Goal: Task Accomplishment & Management: Complete application form

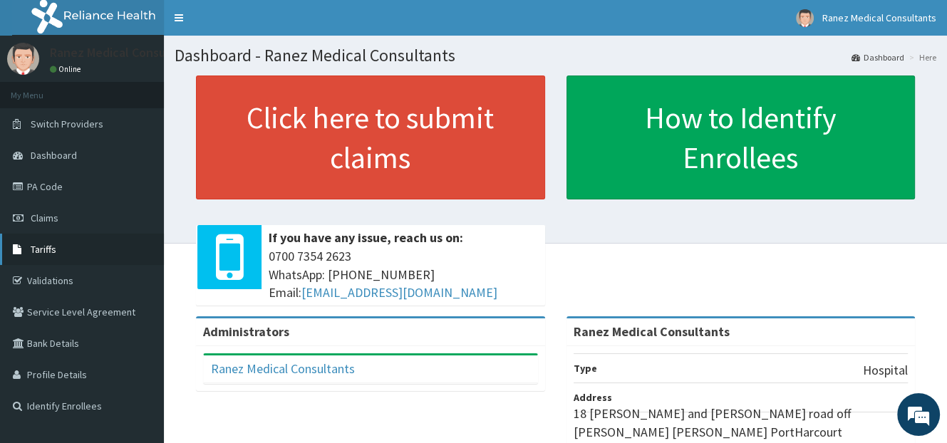
click at [43, 251] on span "Tariffs" at bounding box center [44, 249] width 26 height 13
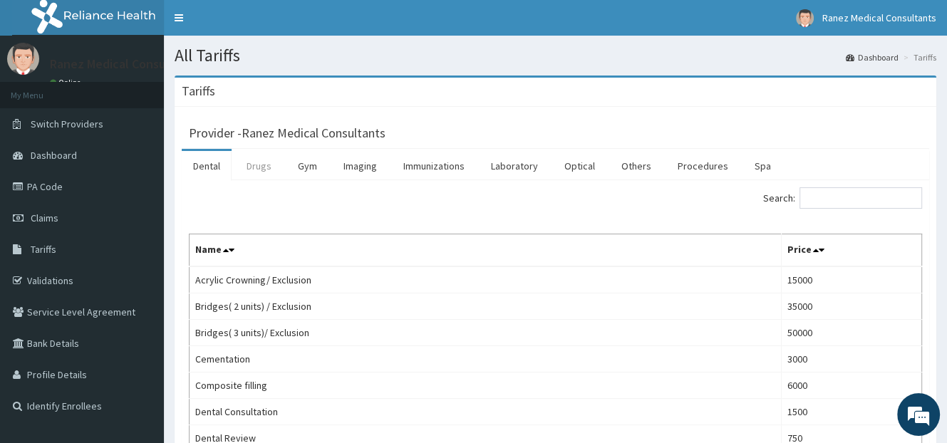
click at [259, 159] on link "Drugs" at bounding box center [259, 166] width 48 height 30
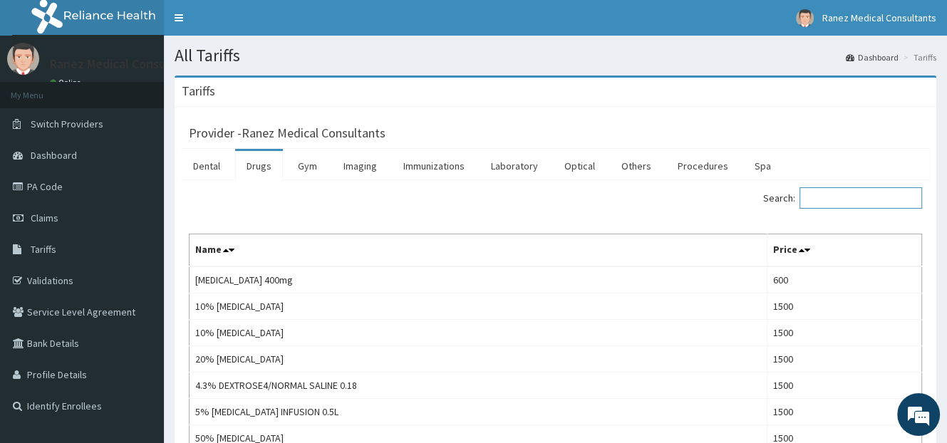
click at [827, 190] on input "Search:" at bounding box center [860, 197] width 123 height 21
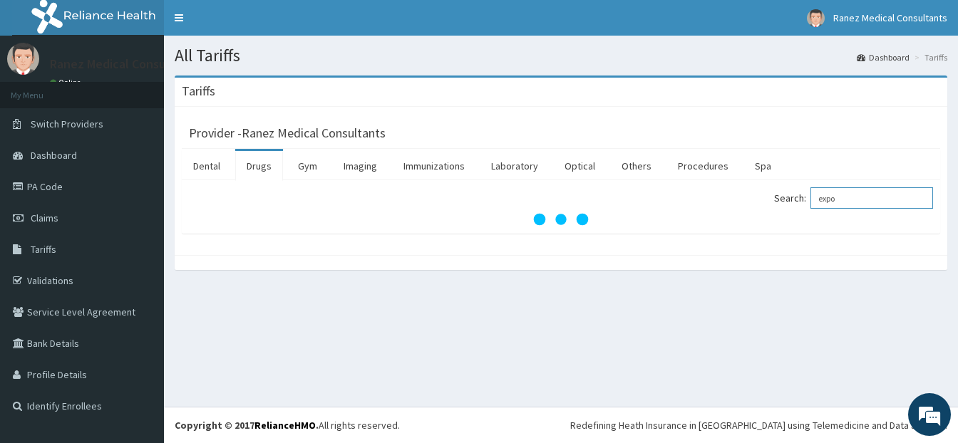
drag, startPoint x: 862, startPoint y: 202, endPoint x: 770, endPoint y: 206, distance: 92.7
click at [770, 206] on div "Search: expo" at bounding box center [751, 199] width 361 height 25
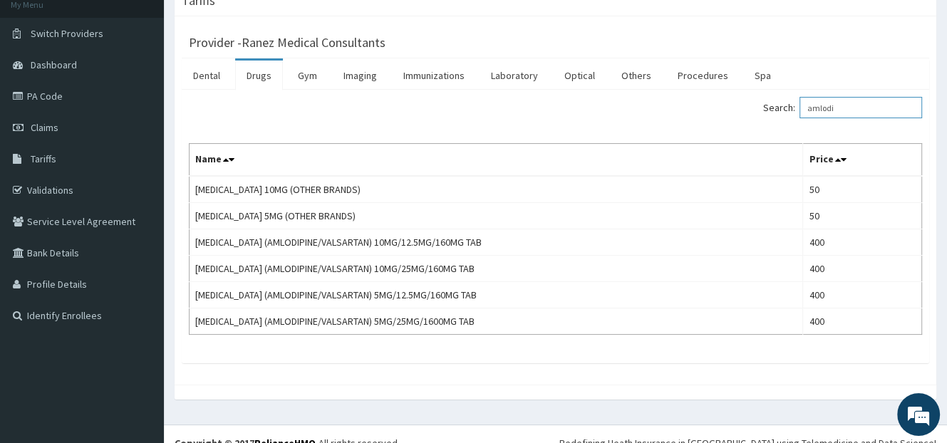
scroll to position [107, 0]
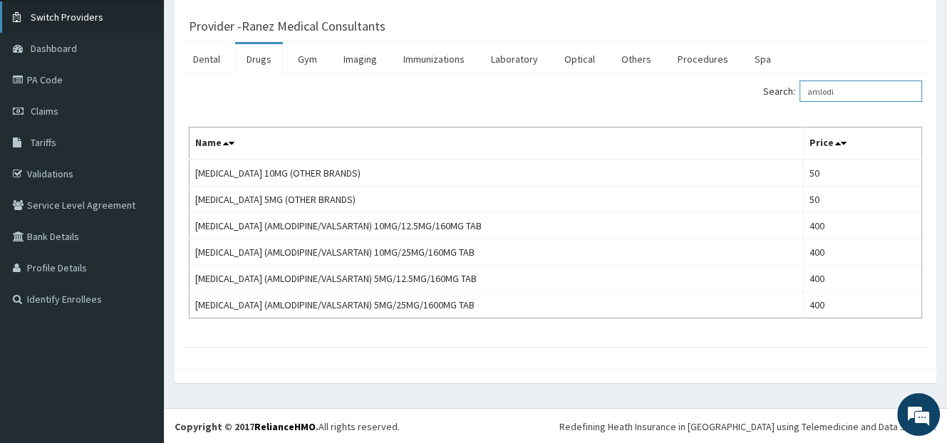
type input "amlodi"
click at [41, 105] on span "Claims" at bounding box center [45, 111] width 28 height 13
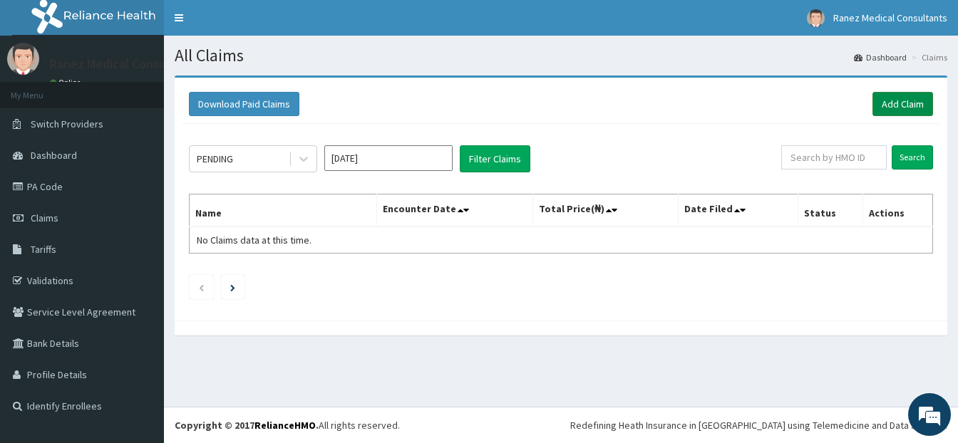
click at [888, 111] on link "Add Claim" at bounding box center [902, 104] width 61 height 24
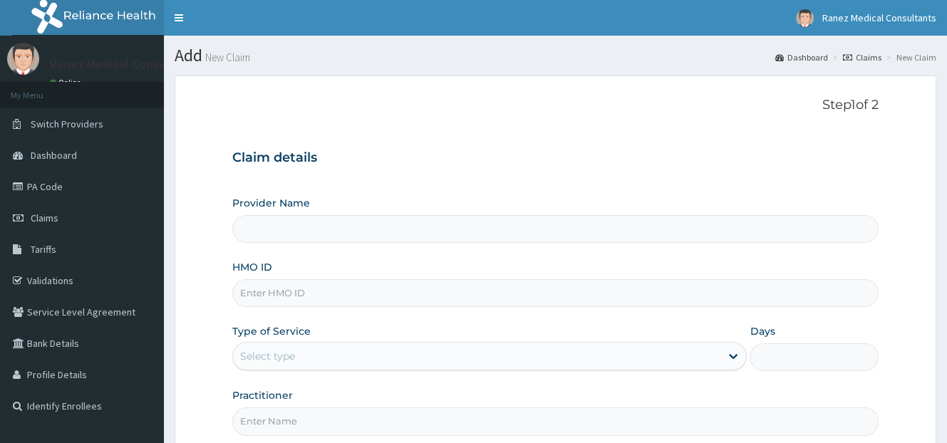
click at [276, 295] on input "HMO ID" at bounding box center [555, 293] width 646 height 28
type input "Ranez Medical Consultants"
type input "EAB/10110/C"
click at [319, 351] on div "Select type" at bounding box center [476, 356] width 487 height 23
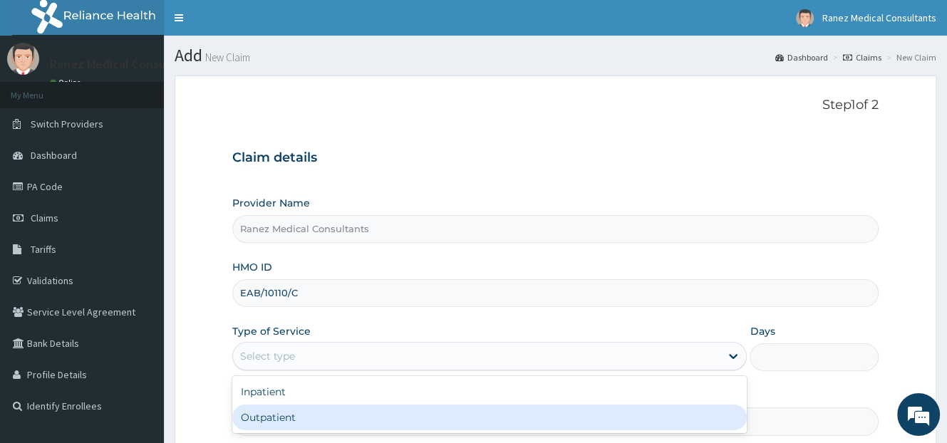
click at [293, 411] on div "Outpatient" at bounding box center [489, 418] width 514 height 26
type input "1"
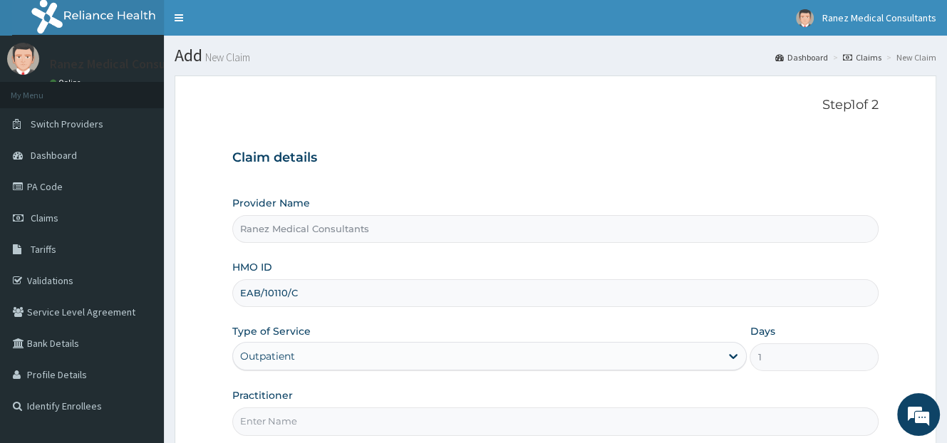
scroll to position [140, 0]
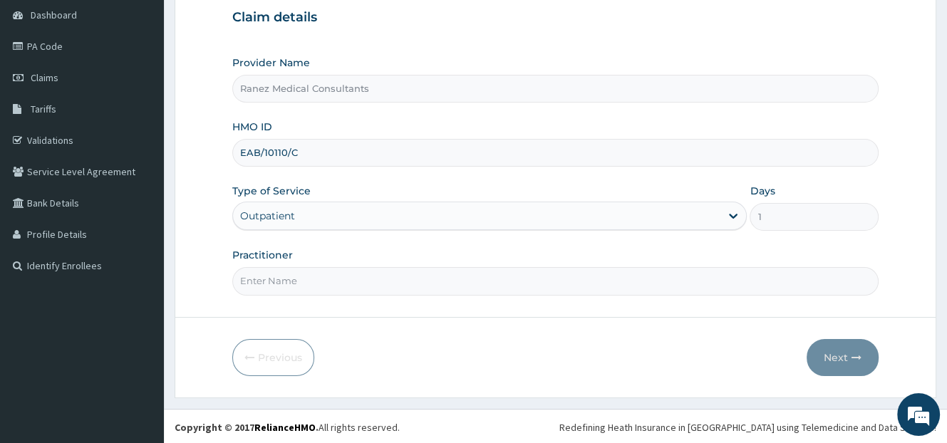
click at [371, 276] on input "Practitioner" at bounding box center [555, 281] width 646 height 28
type input "DR AKANIMOH"
click at [849, 357] on button "Next" at bounding box center [843, 357] width 72 height 37
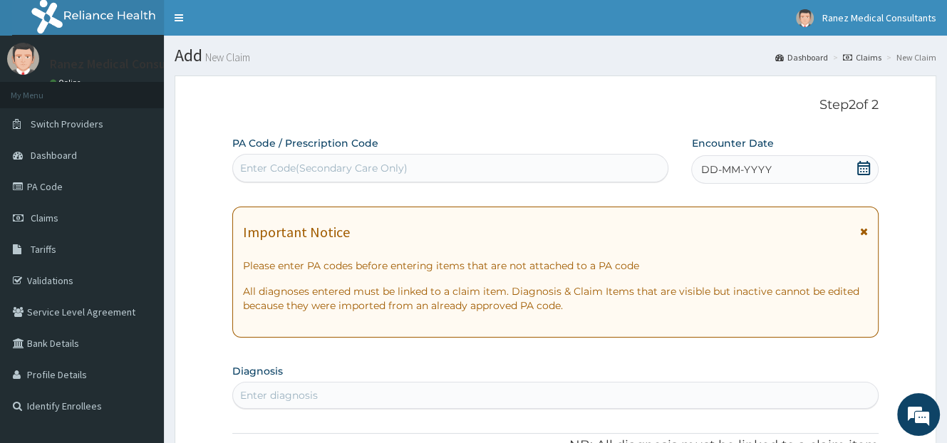
scroll to position [71, 0]
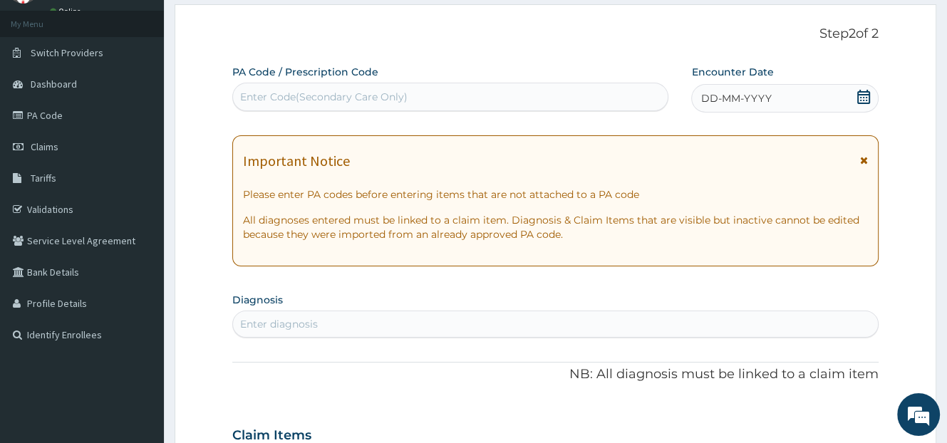
click at [867, 96] on icon at bounding box center [863, 97] width 14 height 14
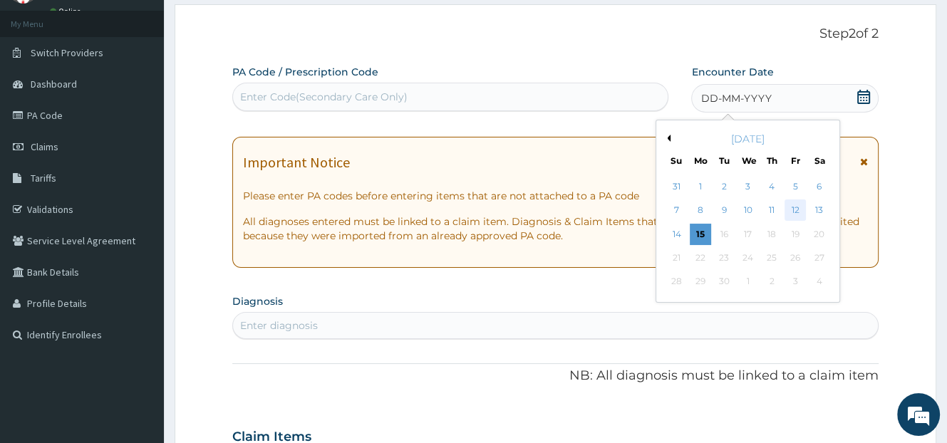
click at [806, 210] on div "12" at bounding box center [795, 210] width 21 height 21
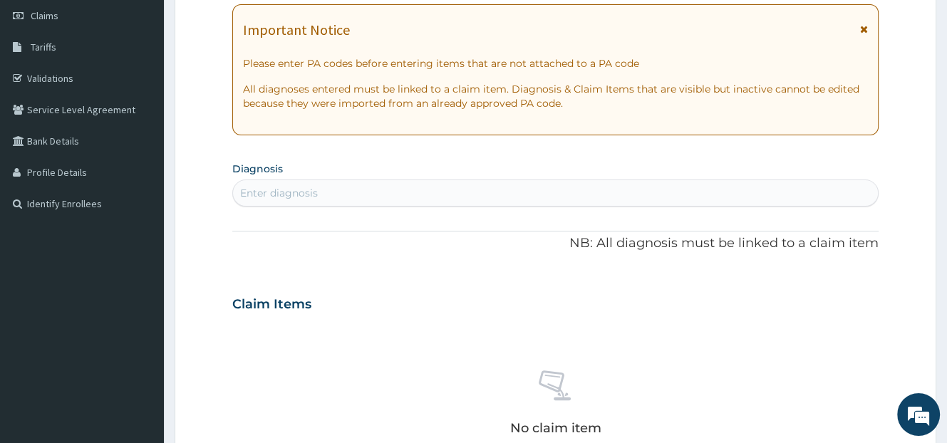
scroll to position [214, 0]
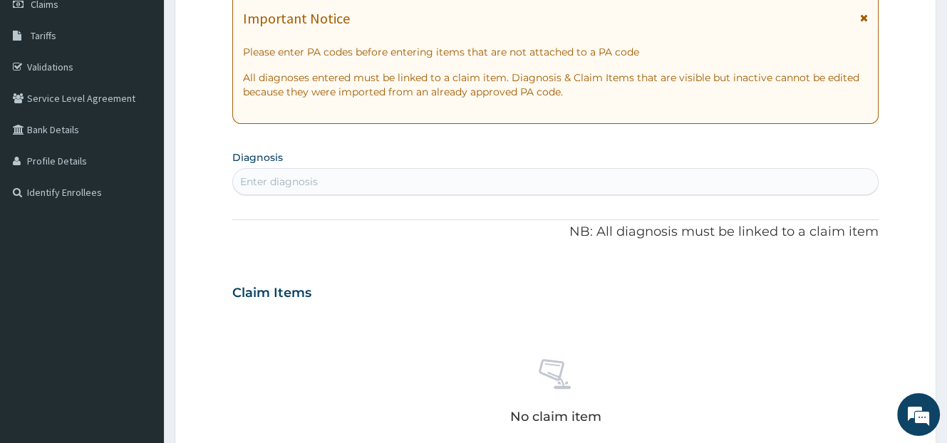
click at [426, 172] on div "Enter diagnosis" at bounding box center [555, 181] width 645 height 23
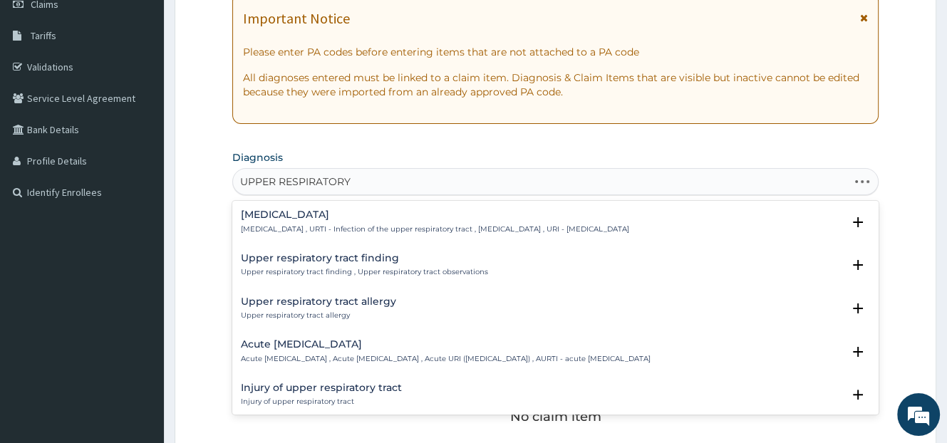
type input "UPPER RESPIRATORY"
click at [375, 347] on h4 "Acute [MEDICAL_DATA]" at bounding box center [446, 344] width 410 height 11
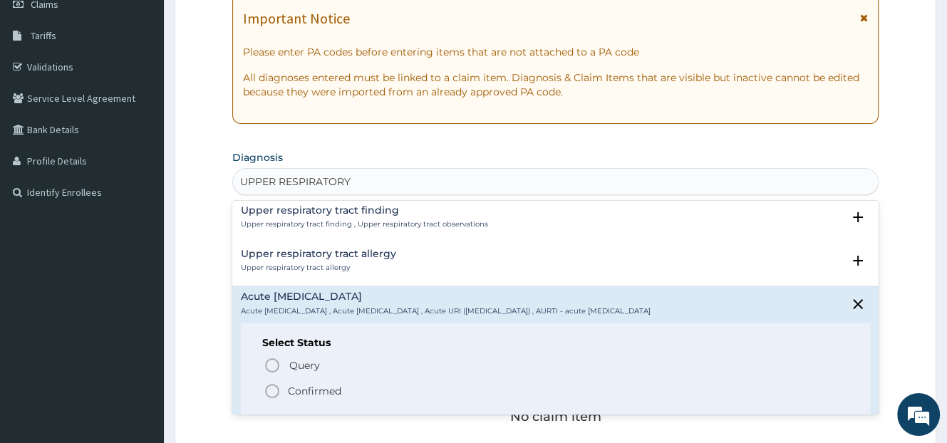
scroll to position [71, 0]
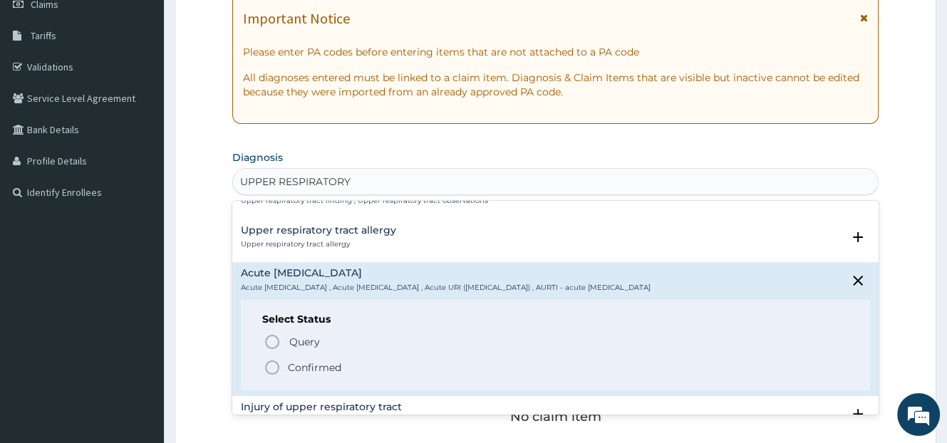
click at [328, 366] on p "Confirmed" at bounding box center [314, 368] width 53 height 14
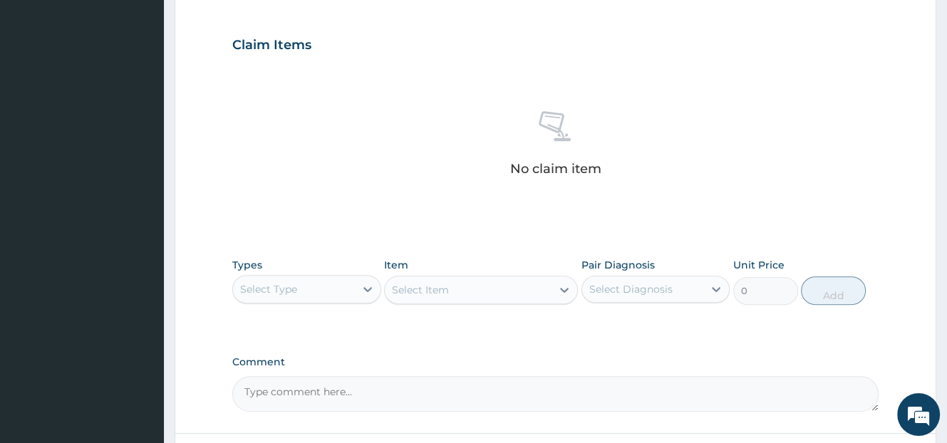
scroll to position [499, 0]
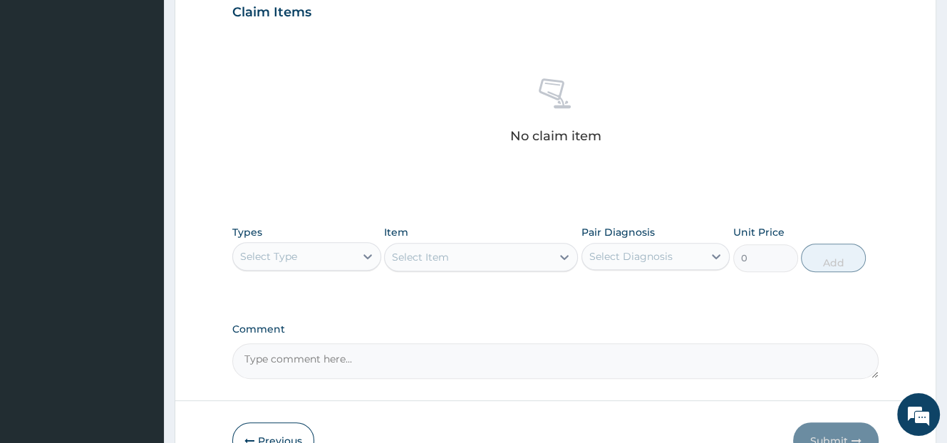
click at [337, 260] on div "Select Type" at bounding box center [294, 256] width 122 height 23
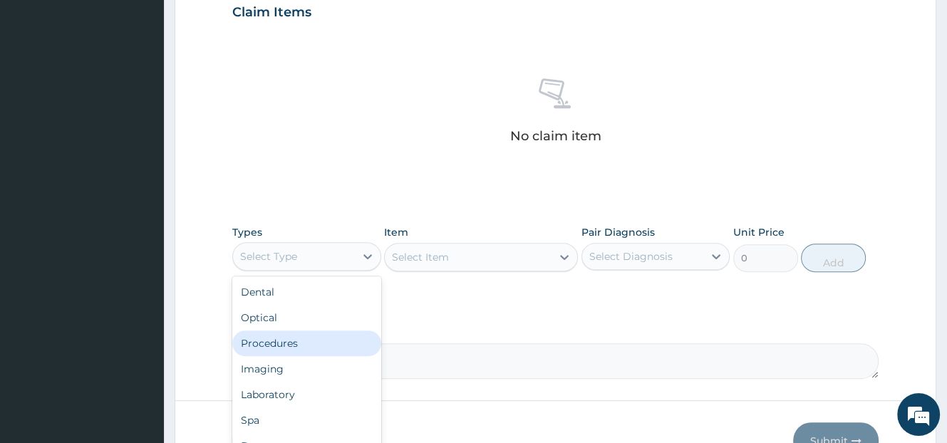
drag, startPoint x: 294, startPoint y: 346, endPoint x: 299, endPoint y: 339, distance: 9.1
click at [294, 344] on div "Procedures" at bounding box center [306, 344] width 149 height 26
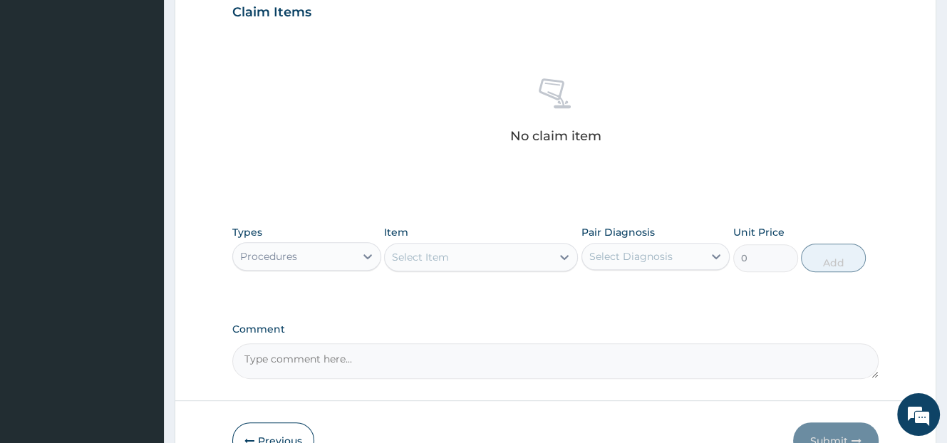
click at [423, 253] on div "Select Item" at bounding box center [420, 257] width 57 height 14
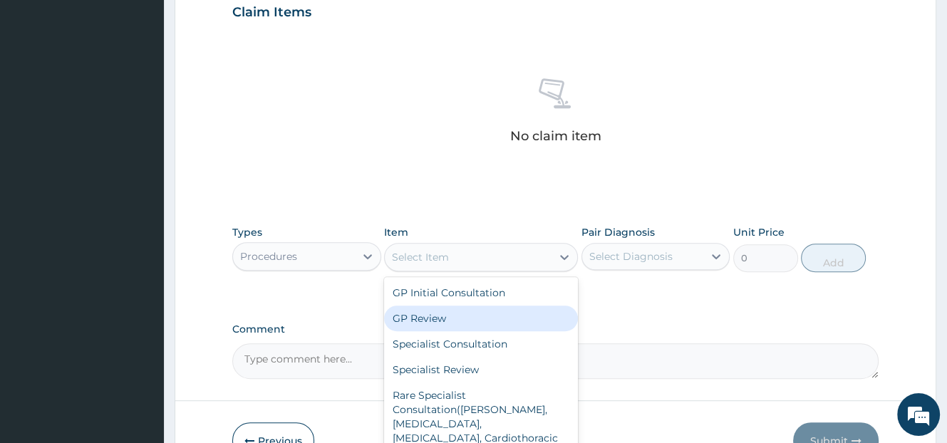
click at [421, 324] on div "GP Review" at bounding box center [481, 319] width 194 height 26
type input "1000"
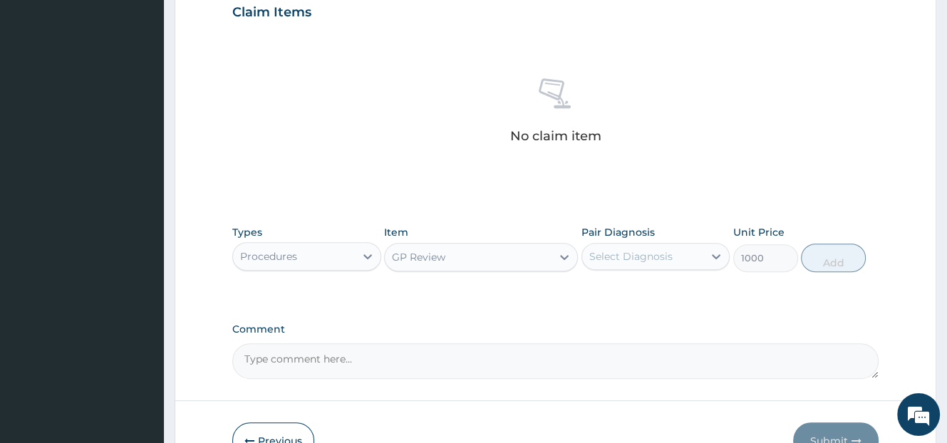
click at [594, 262] on div "Select Diagnosis" at bounding box center [630, 256] width 83 height 14
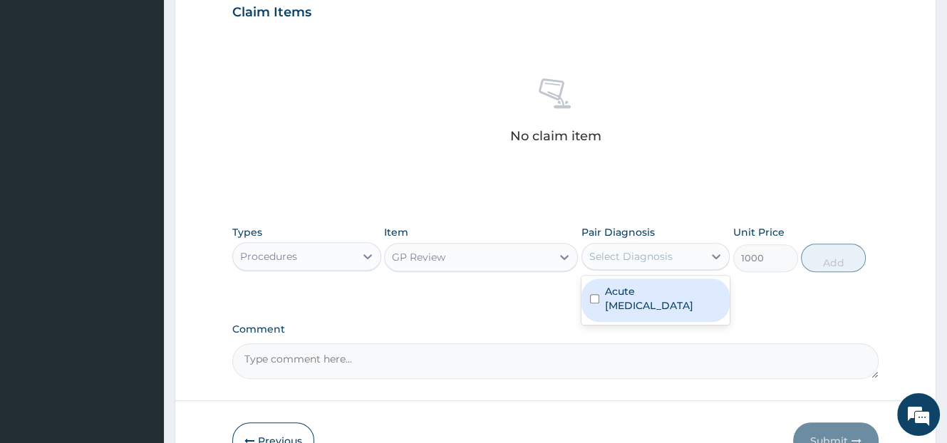
click at [631, 296] on label "Acute [MEDICAL_DATA]" at bounding box center [663, 298] width 117 height 29
checkbox input "true"
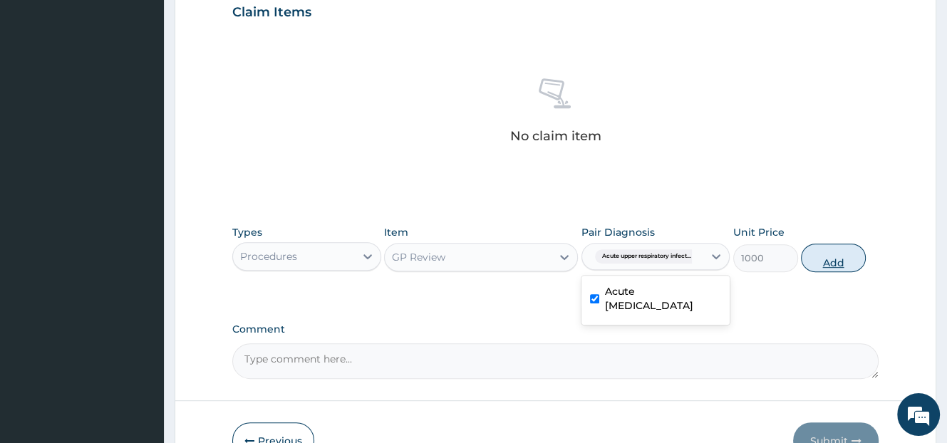
click at [824, 262] on button "Add" at bounding box center [833, 258] width 65 height 29
type input "0"
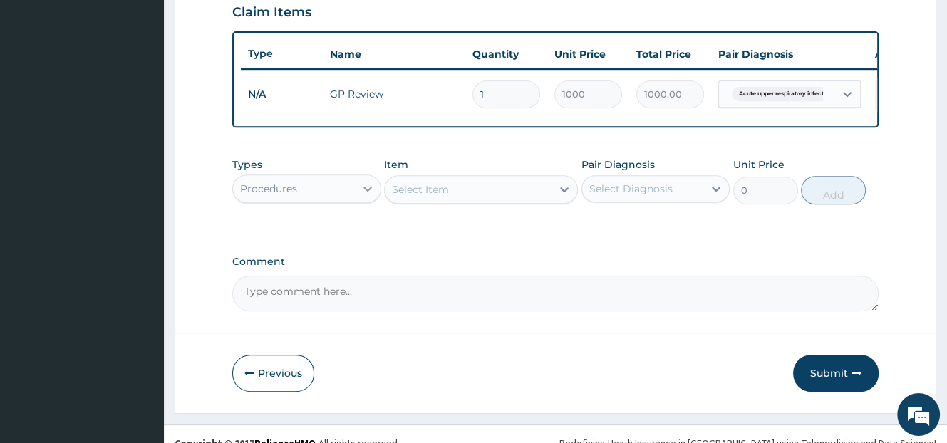
click at [363, 196] on icon at bounding box center [368, 189] width 14 height 14
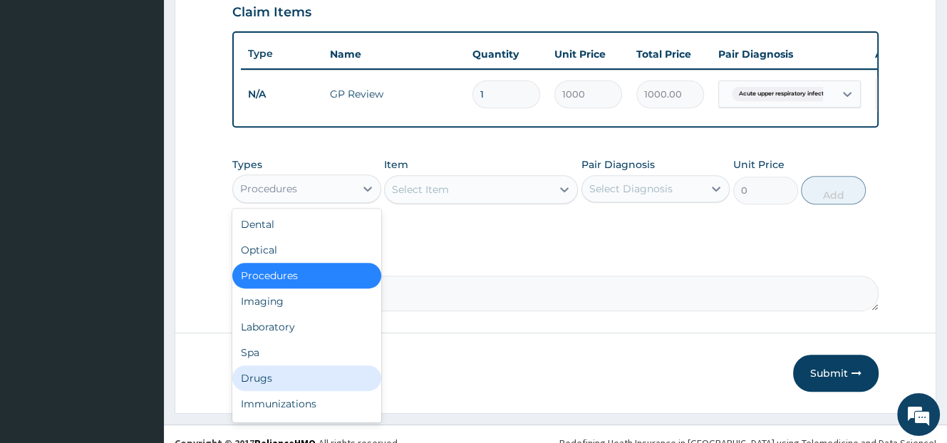
click at [274, 379] on div "Drugs" at bounding box center [306, 379] width 149 height 26
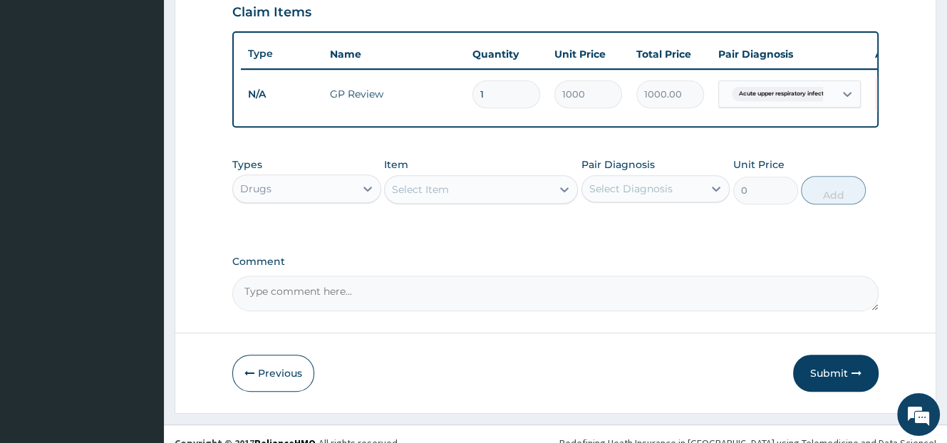
click at [434, 194] on div "Select Item" at bounding box center [420, 189] width 57 height 14
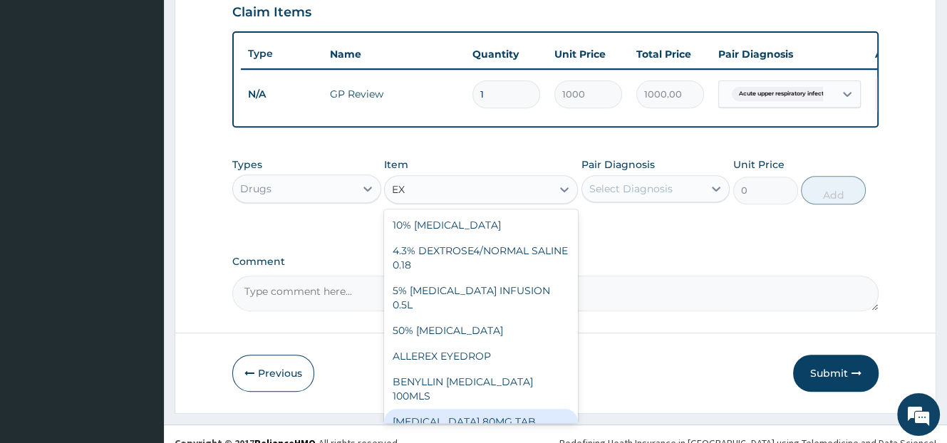
type input "E"
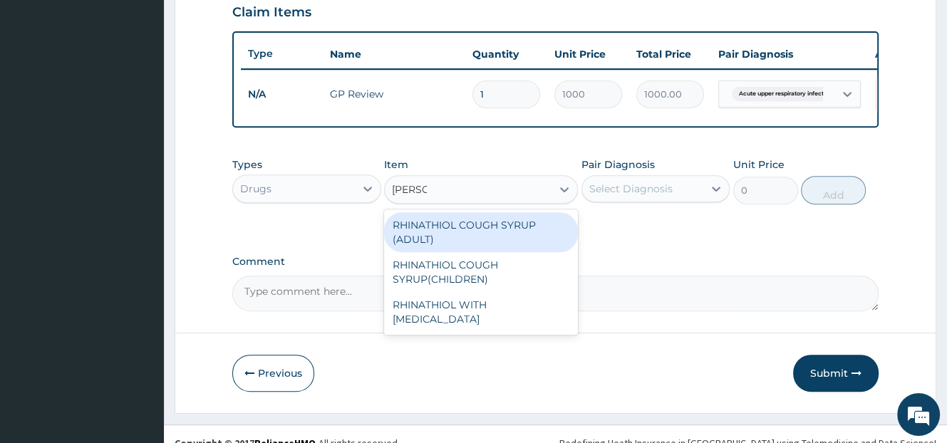
type input "RHINAT"
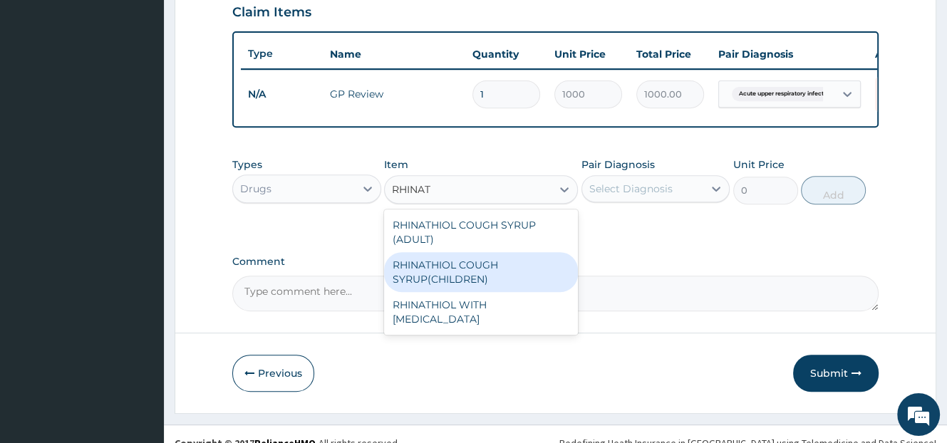
drag, startPoint x: 460, startPoint y: 291, endPoint x: 499, endPoint y: 271, distance: 44.9
click at [459, 292] on div "RHINATHIOL COUGH SYRUP(CHILDREN)" at bounding box center [481, 272] width 194 height 40
type input "1800"
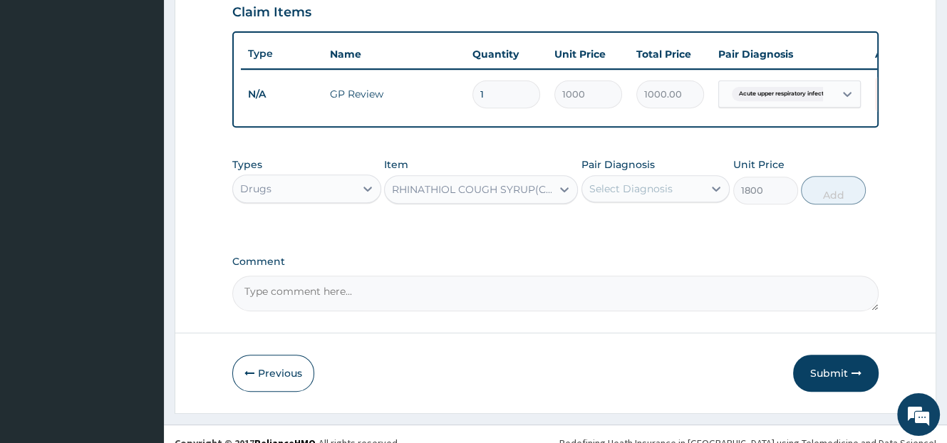
click at [659, 196] on div "Select Diagnosis" at bounding box center [630, 189] width 83 height 14
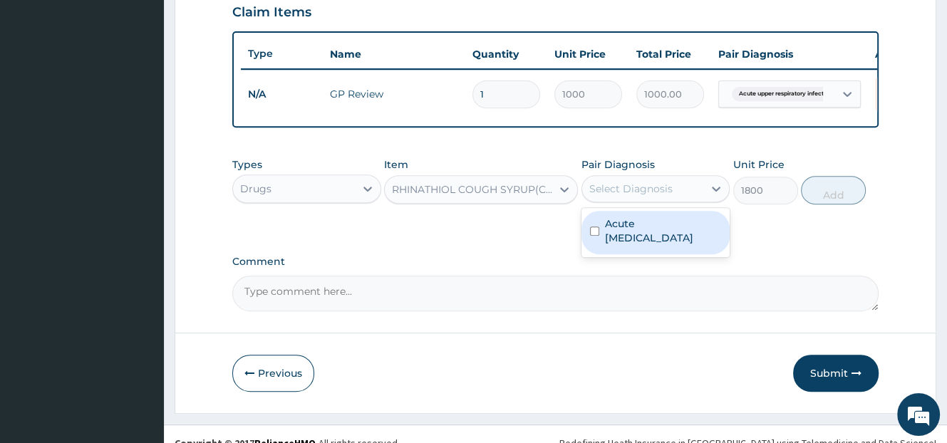
click at [638, 234] on label "Acute upper respiratory infection" at bounding box center [663, 231] width 117 height 29
checkbox input "true"
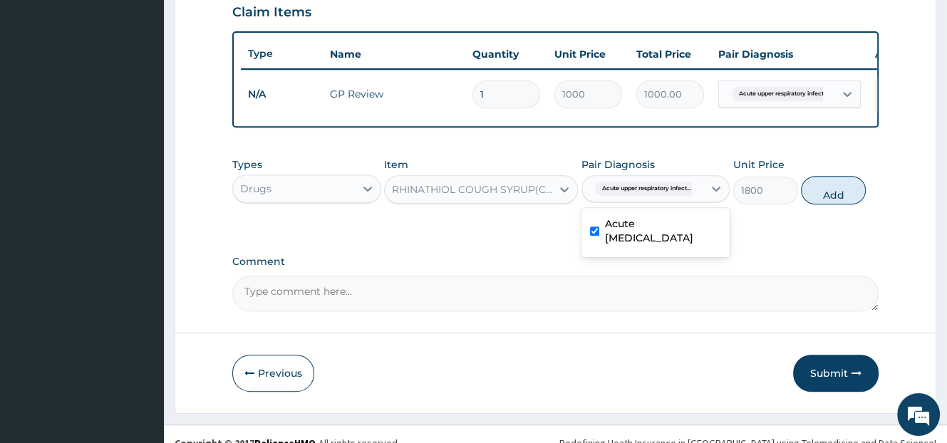
click at [834, 205] on button "Add" at bounding box center [833, 190] width 65 height 29
type input "0"
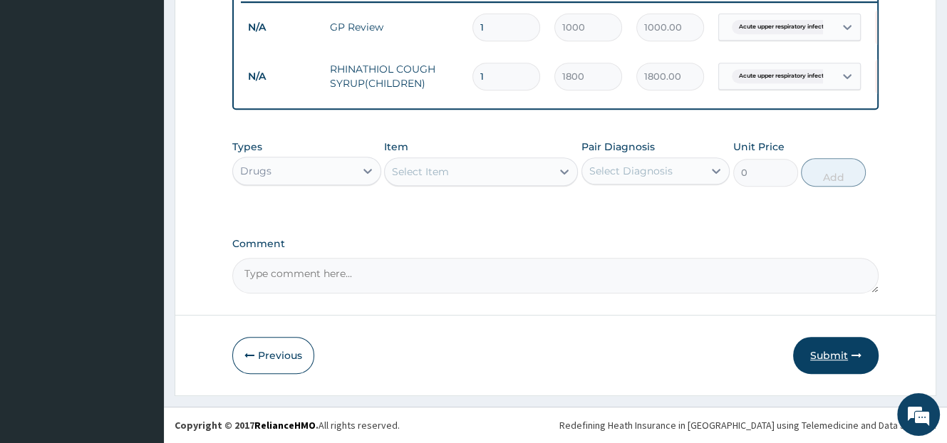
click at [815, 356] on button "Submit" at bounding box center [836, 355] width 86 height 37
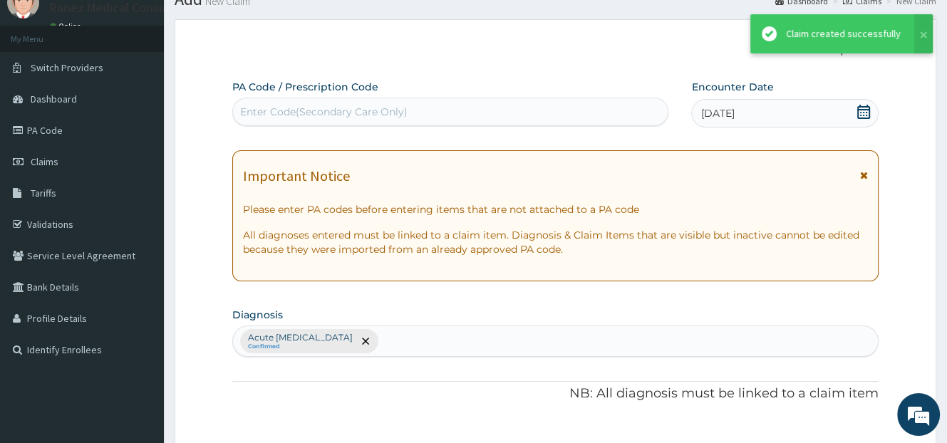
scroll to position [574, 0]
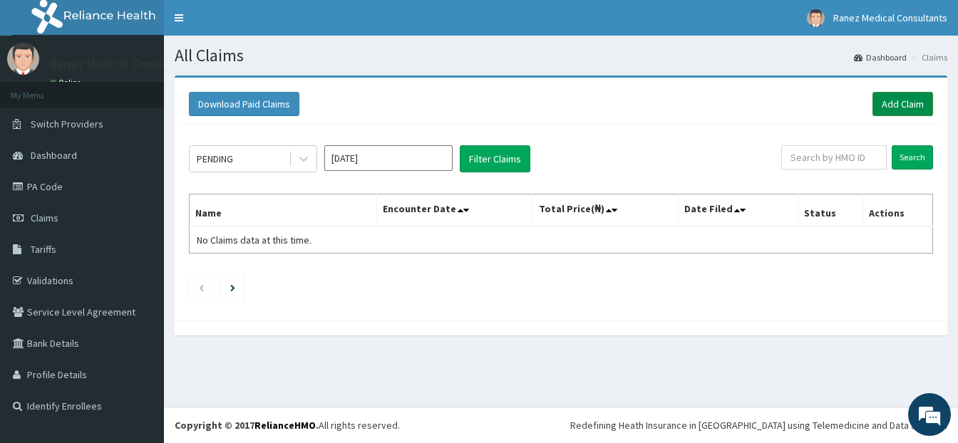
click at [904, 100] on link "Add Claim" at bounding box center [902, 104] width 61 height 24
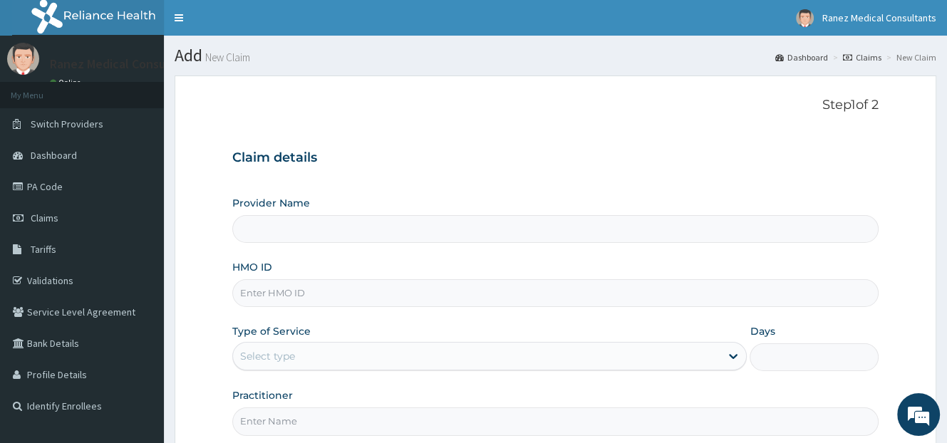
type input "Ranez Medical Consultants"
click at [296, 299] on input "HMO ID" at bounding box center [555, 293] width 646 height 28
type input "EAB/10110/B"
click at [299, 356] on div "Select type" at bounding box center [476, 356] width 487 height 23
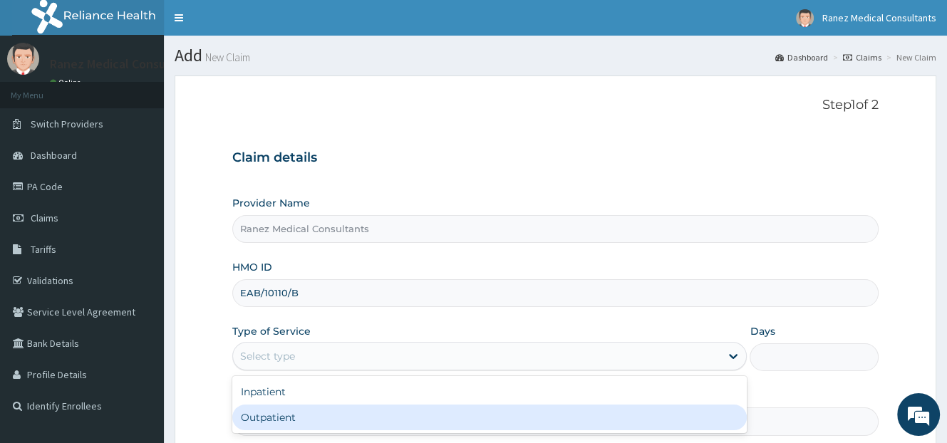
click at [281, 416] on div "Outpatient" at bounding box center [489, 418] width 514 height 26
type input "1"
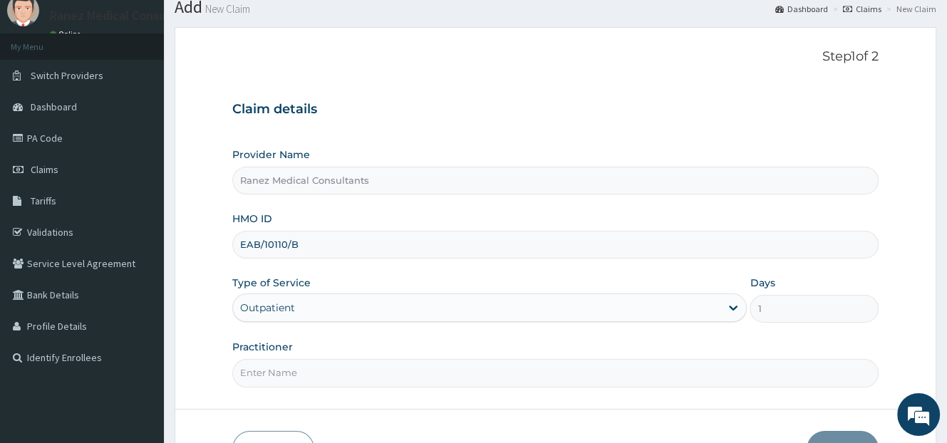
scroll to position [140, 0]
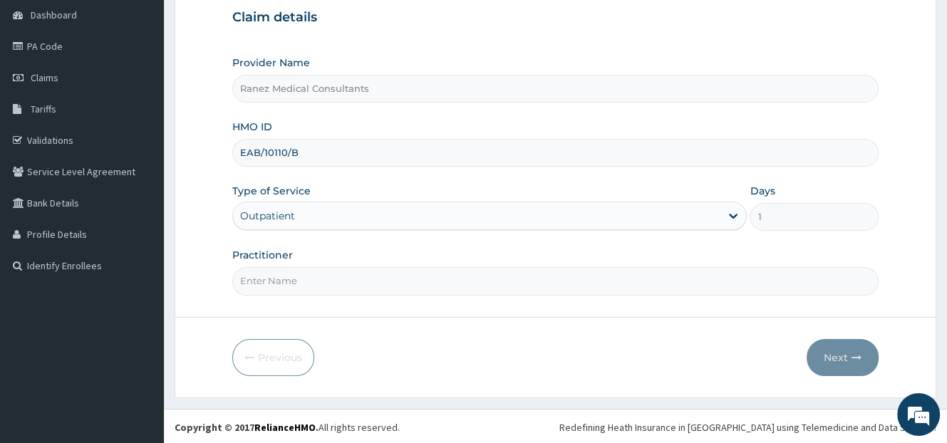
click at [286, 279] on input "Practitioner" at bounding box center [555, 281] width 646 height 28
type input "DR [PERSON_NAME]"
click at [844, 361] on button "Next" at bounding box center [843, 357] width 72 height 37
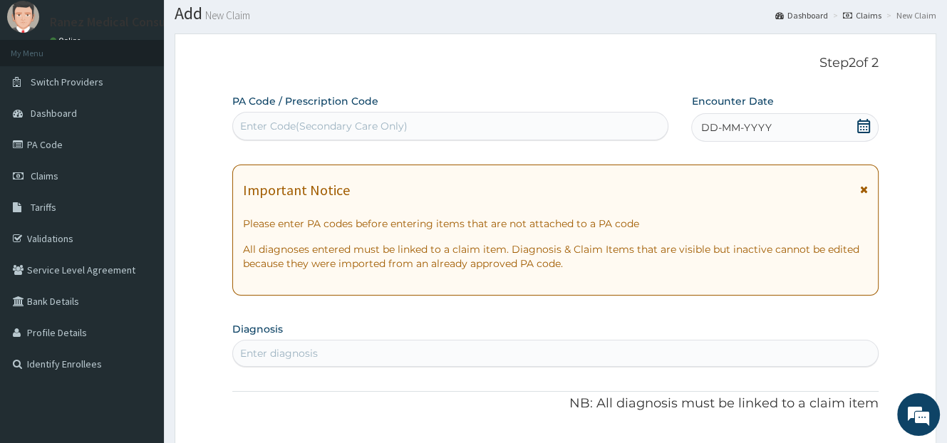
scroll to position [0, 0]
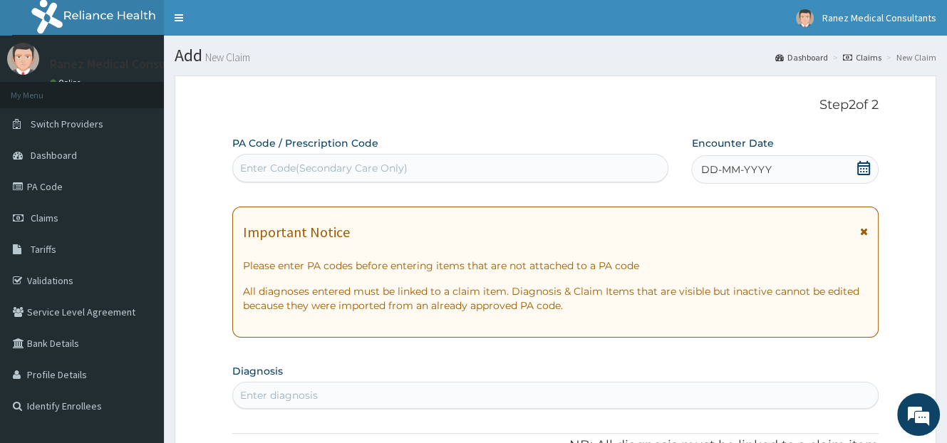
click at [869, 170] on icon at bounding box center [863, 168] width 13 height 14
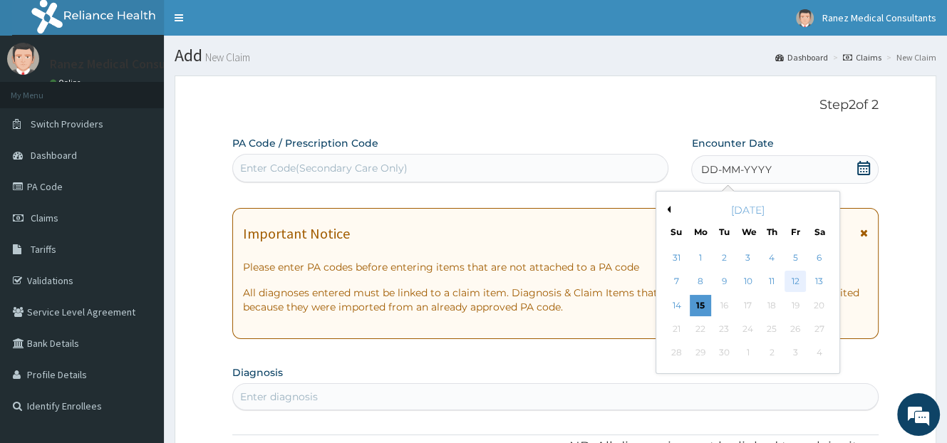
click at [798, 284] on div "12" at bounding box center [795, 281] width 21 height 21
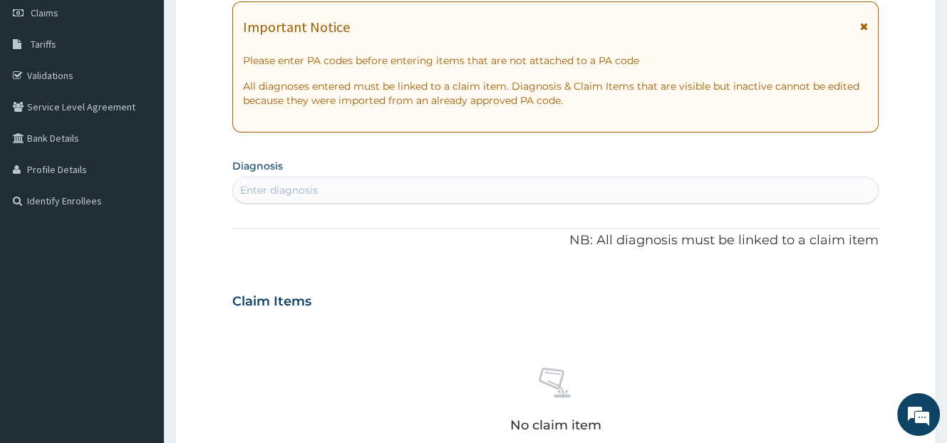
scroll to position [214, 0]
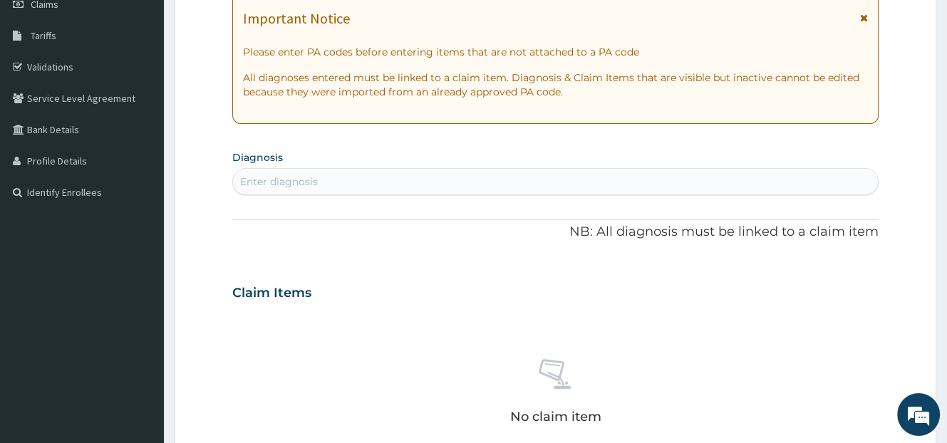
click at [393, 174] on div "Enter diagnosis" at bounding box center [555, 181] width 645 height 23
type input "UPPER RESPIRATORY"
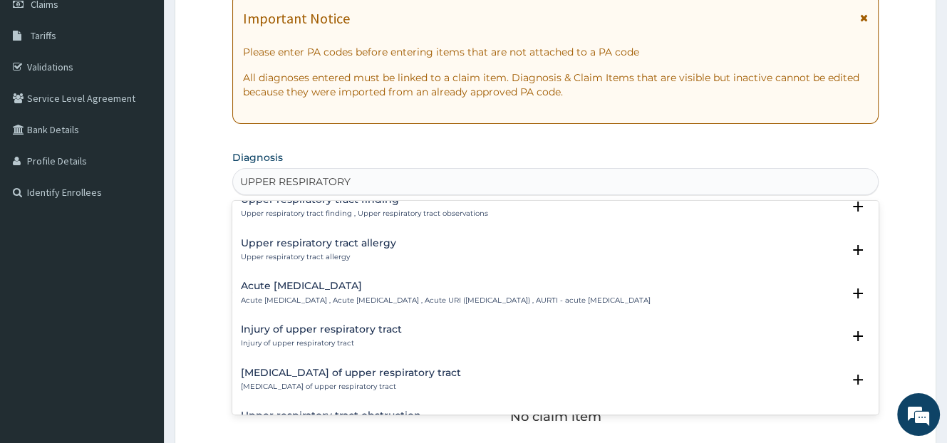
scroll to position [143, 0]
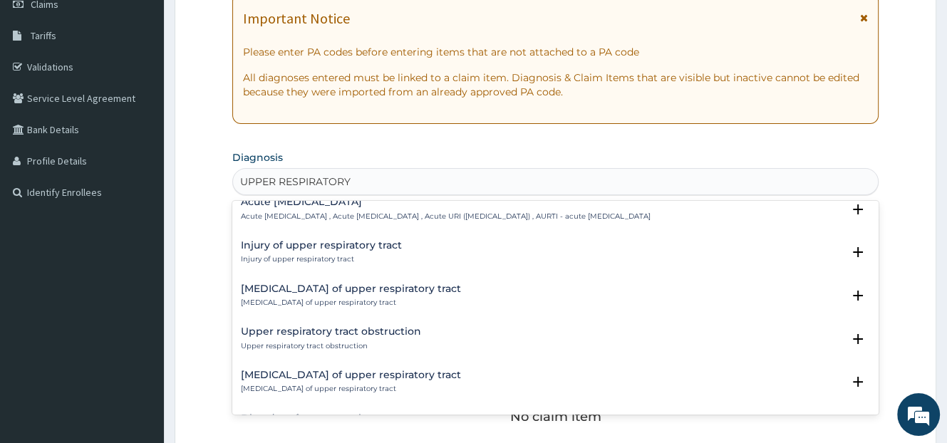
click at [362, 216] on p "Acute [MEDICAL_DATA] , Acute [MEDICAL_DATA] , Acute URI ([MEDICAL_DATA]) , AURT…" at bounding box center [446, 217] width 410 height 10
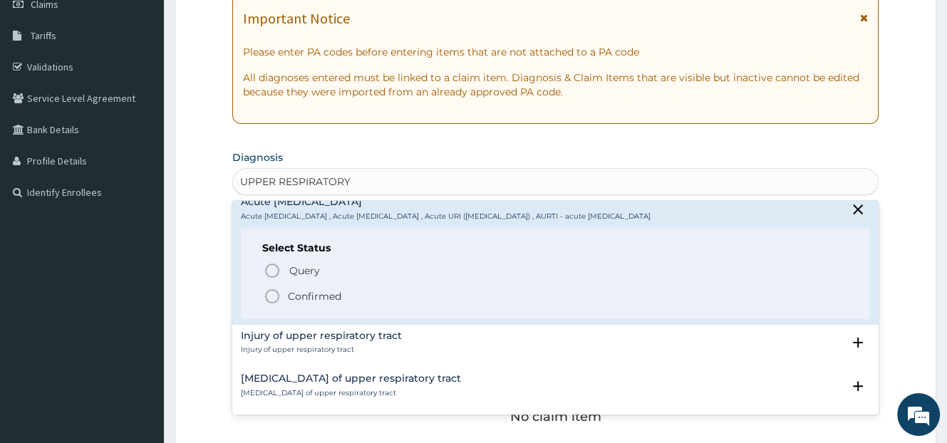
click at [316, 289] on p "Confirmed" at bounding box center [314, 296] width 53 height 14
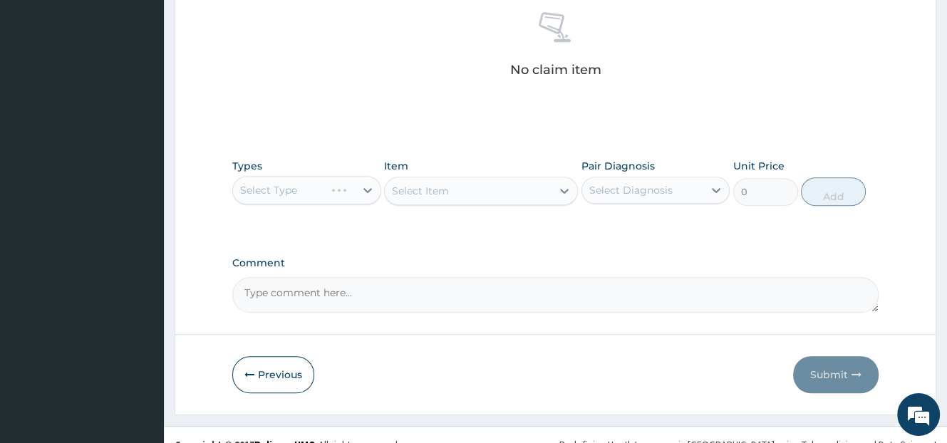
scroll to position [570, 0]
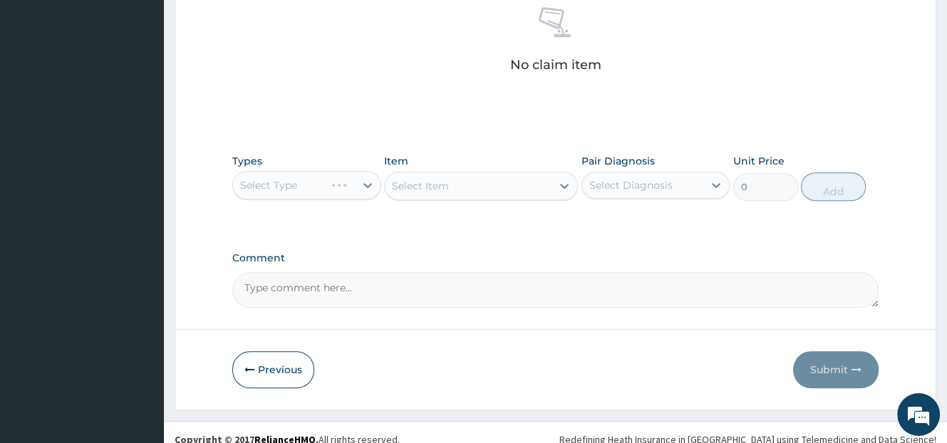
click at [328, 186] on div "Select Type" at bounding box center [306, 185] width 149 height 29
click at [347, 182] on div "Select Type" at bounding box center [306, 185] width 149 height 29
click at [308, 176] on div "Select Type" at bounding box center [306, 185] width 149 height 29
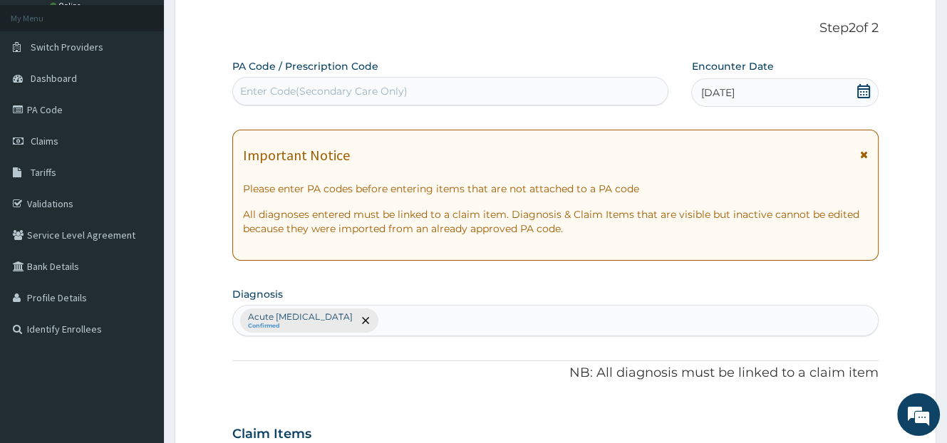
scroll to position [0, 0]
